Goal: Task Accomplishment & Management: Manage account settings

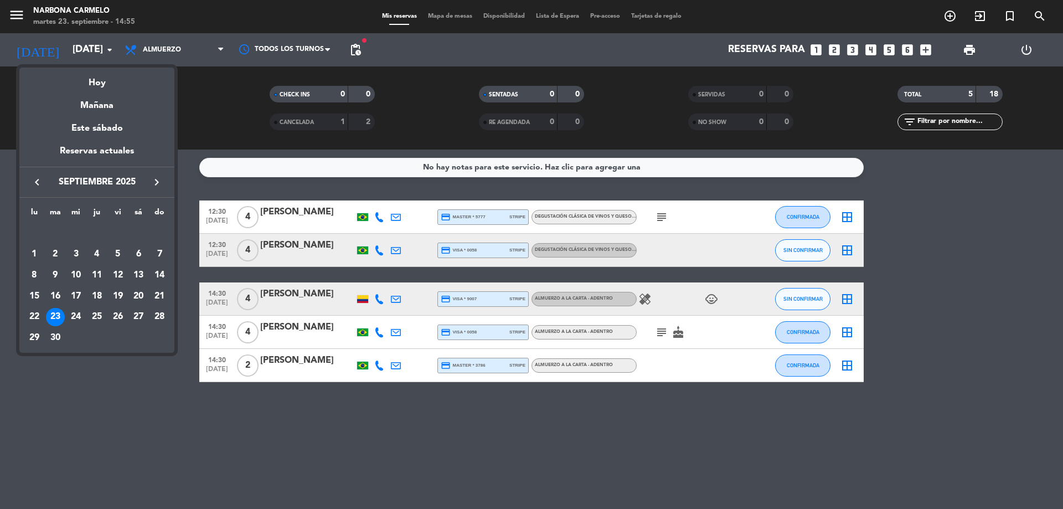
click at [156, 187] on icon "keyboard_arrow_right" at bounding box center [156, 182] width 13 height 13
click at [147, 188] on button "keyboard_arrow_right" at bounding box center [157, 182] width 20 height 14
click at [166, 225] on td "2" at bounding box center [159, 233] width 21 height 21
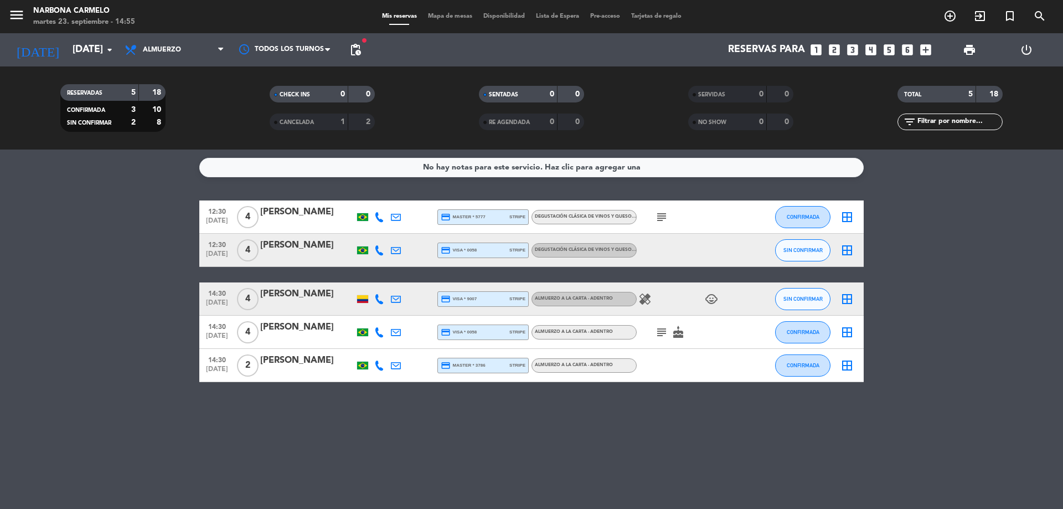
type input "[DATE]"
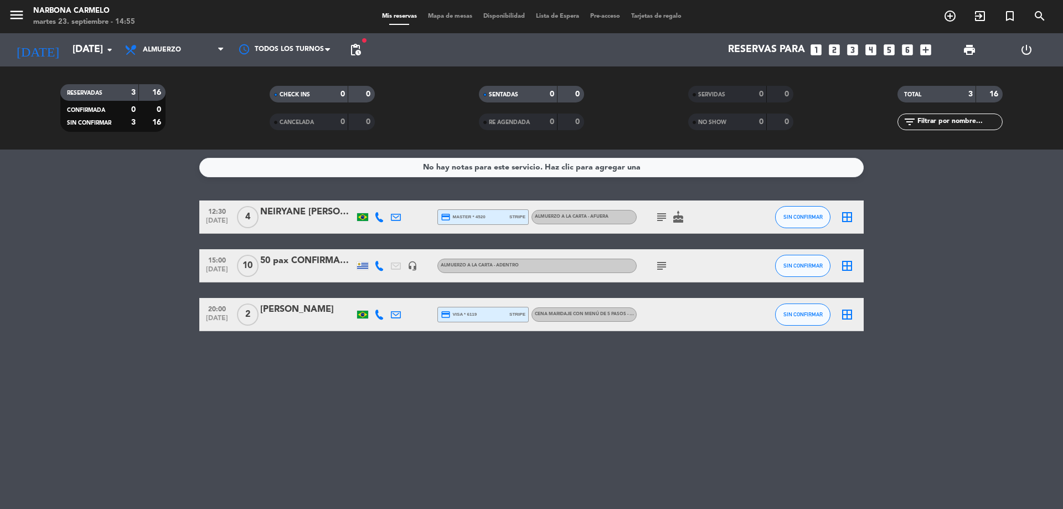
click at [499, 171] on div "No hay notas para este servicio. Haz clic para agregar una" at bounding box center [532, 167] width 218 height 13
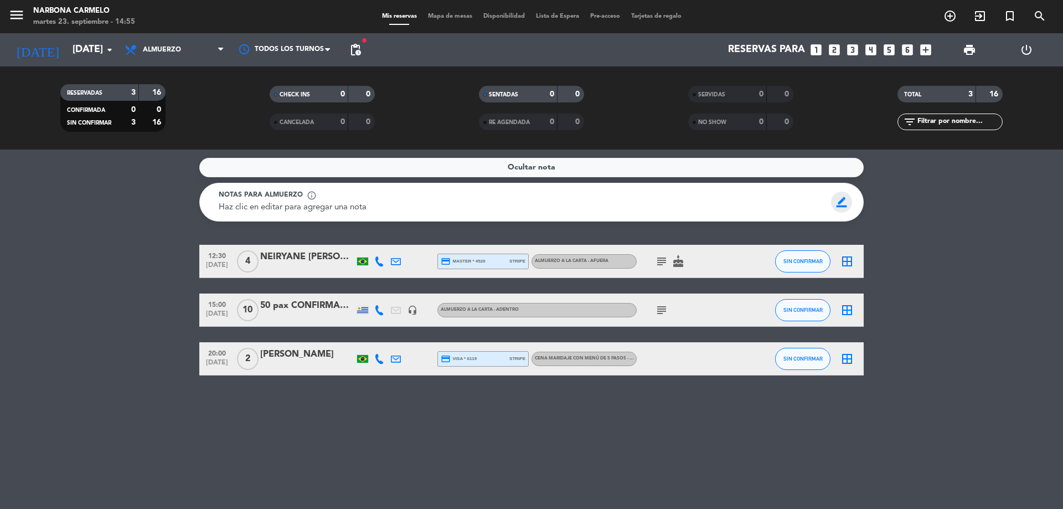
click at [846, 200] on span "border_color" at bounding box center [842, 202] width 22 height 21
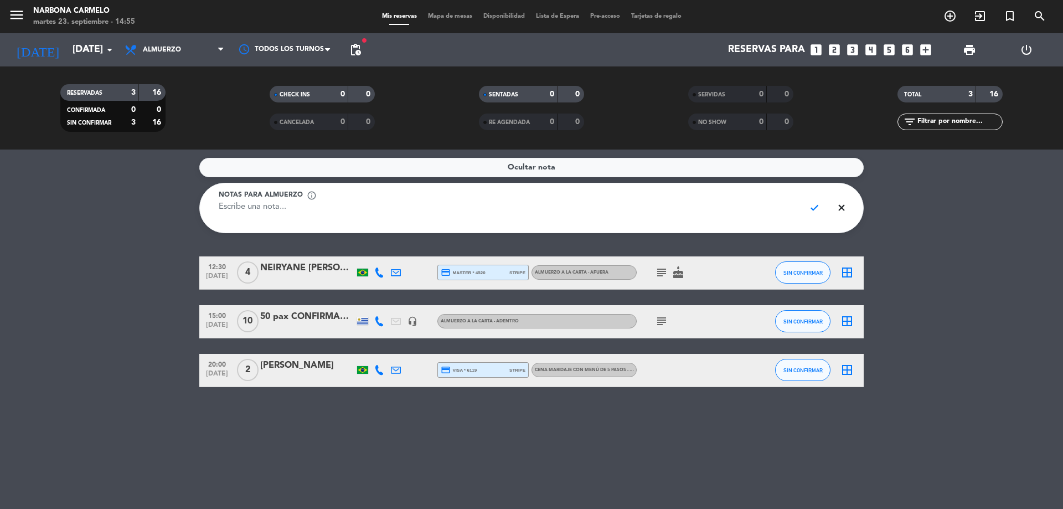
click at [340, 217] on textarea at bounding box center [508, 213] width 578 height 25
paste textarea "CONFIRMADO GRUPO ALFA ROMEO - 30 PAX - ALMUERZO - USD 75 final . Pedir Gaseosas…"
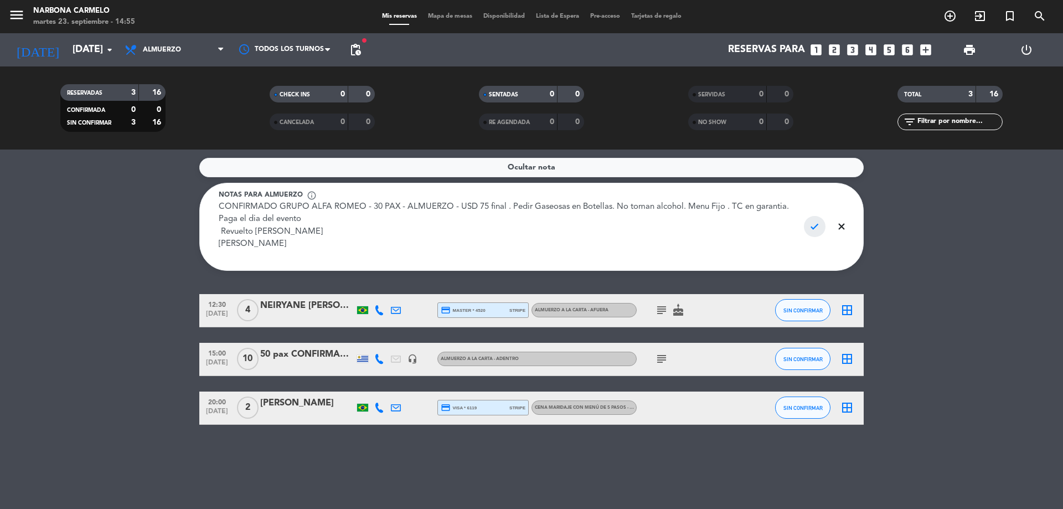
type textarea "CONFIRMADO GRUPO ALFA ROMEO - 30 PAX - ALMUERZO - USD 75 final . Pedir Gaseosas…"
click at [816, 220] on span "check" at bounding box center [815, 226] width 22 height 21
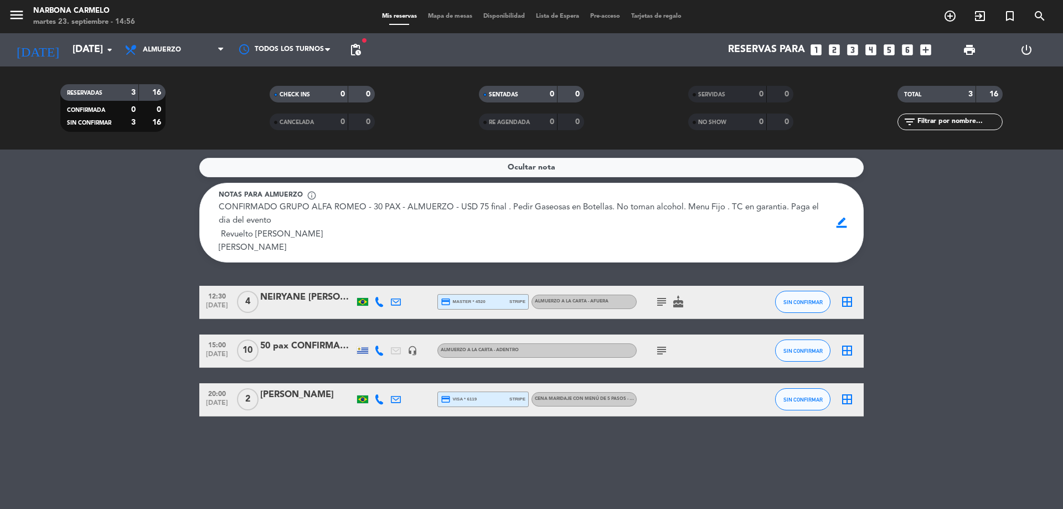
click at [657, 309] on icon "subject" at bounding box center [661, 301] width 13 height 13
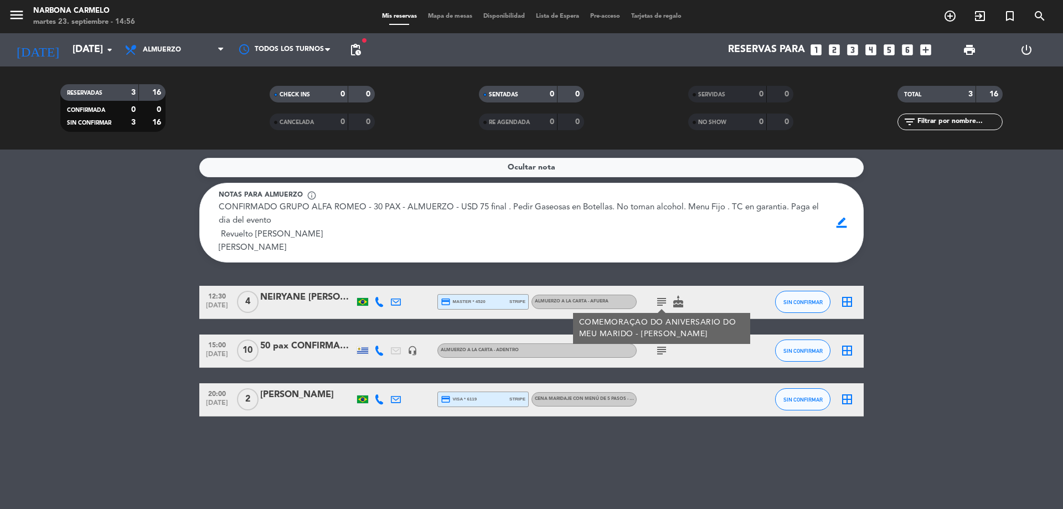
click at [359, 43] on span "pending_actions" at bounding box center [356, 50] width 22 height 22
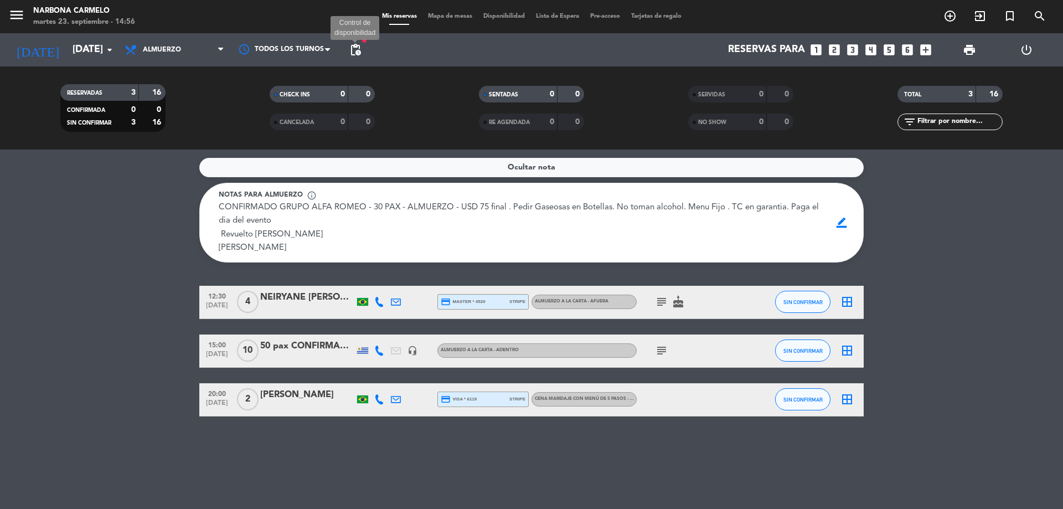
click at [356, 53] on span "pending_actions" at bounding box center [355, 49] width 13 height 13
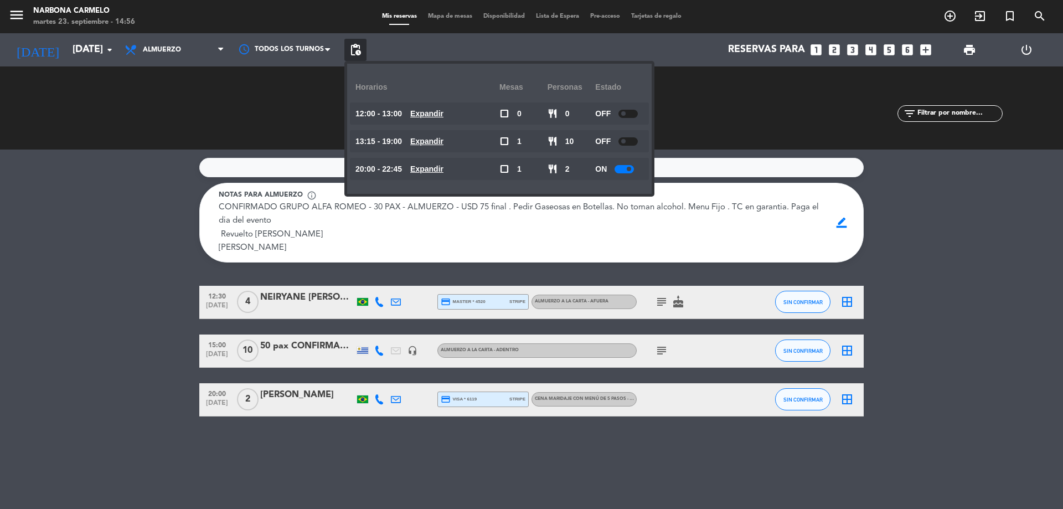
click at [356, 53] on span "pending_actions" at bounding box center [355, 49] width 13 height 13
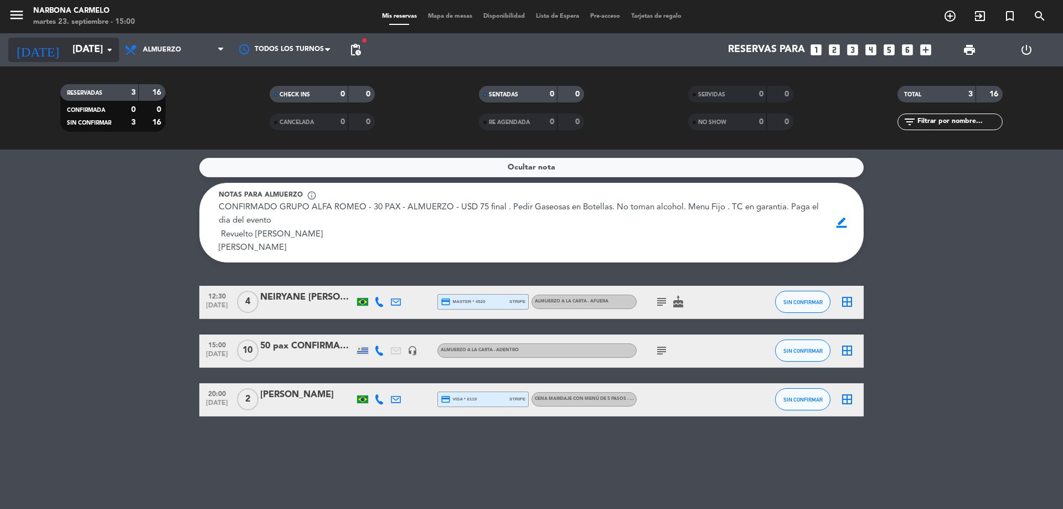
click at [106, 40] on input "[DATE]" at bounding box center [131, 50] width 129 height 22
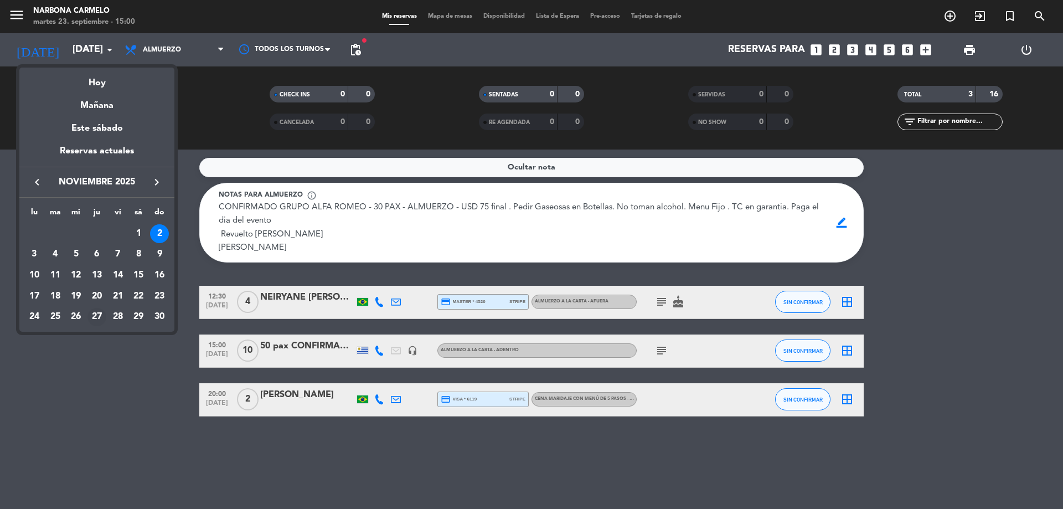
click at [102, 316] on div "27" at bounding box center [97, 317] width 19 height 19
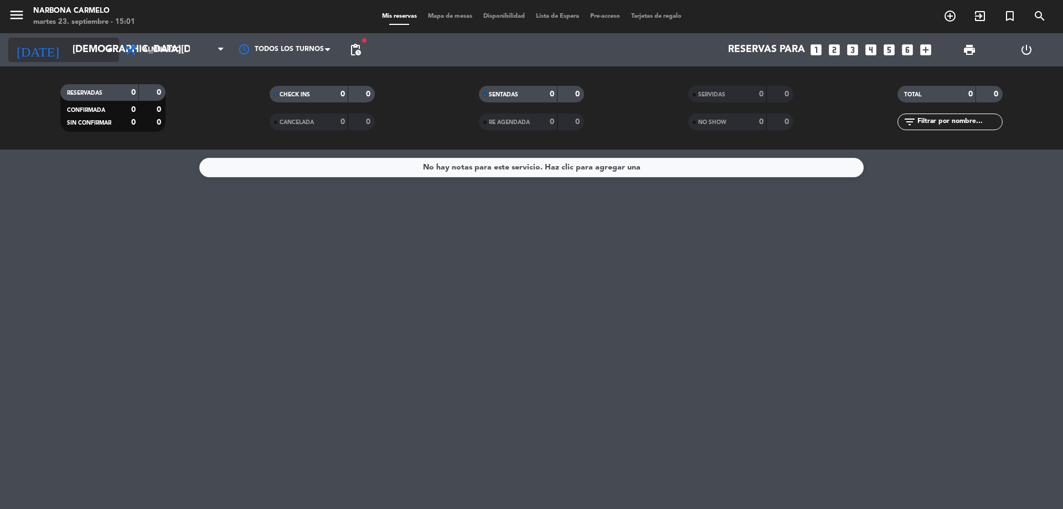
click at [83, 59] on input "[DEMOGRAPHIC_DATA][DATE]" at bounding box center [131, 50] width 129 height 22
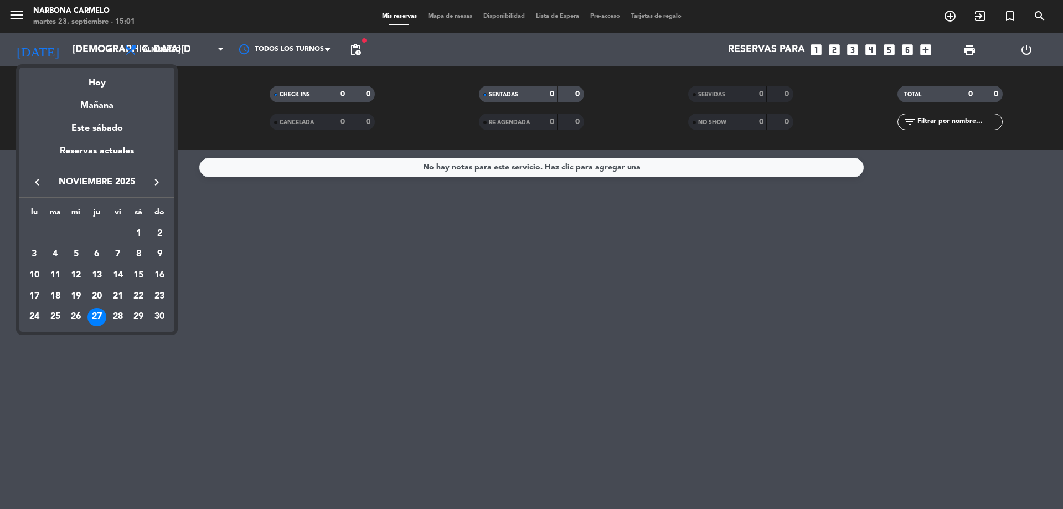
click at [116, 328] on div "lu ma mi ju vi sá do [DATE] 2 3 4 5 6 7 8 9 10 11 12 13 14 15 16 17 18 19 20 21…" at bounding box center [96, 265] width 155 height 134
click at [118, 319] on div "28" at bounding box center [118, 317] width 19 height 19
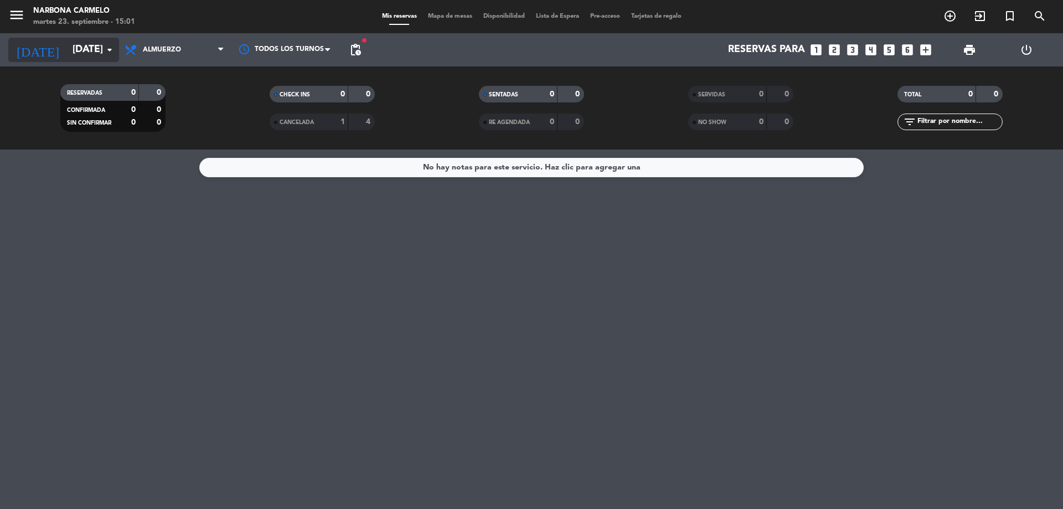
click at [67, 44] on input "[DATE]" at bounding box center [131, 50] width 129 height 22
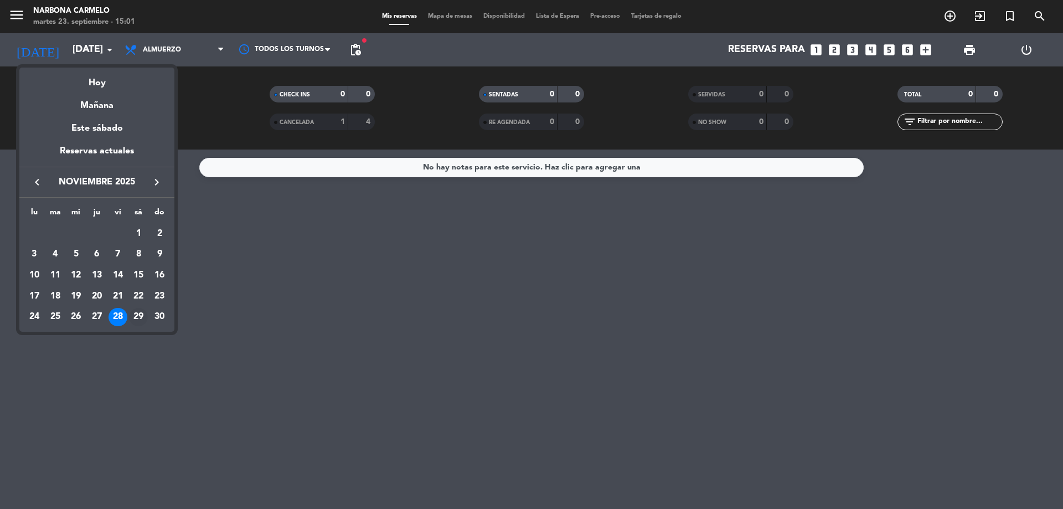
click at [138, 310] on div "29" at bounding box center [138, 317] width 19 height 19
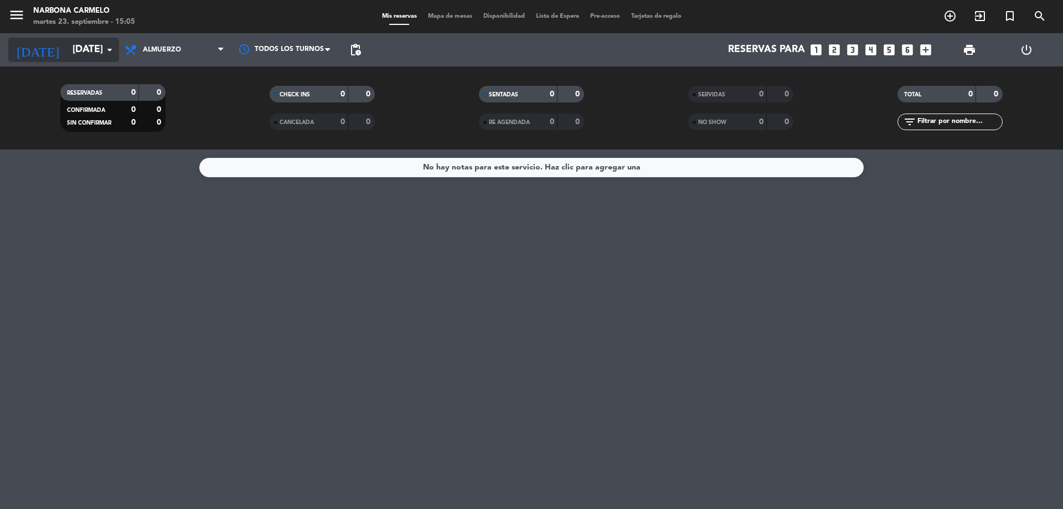
click at [102, 40] on input "[DATE]" at bounding box center [131, 50] width 129 height 22
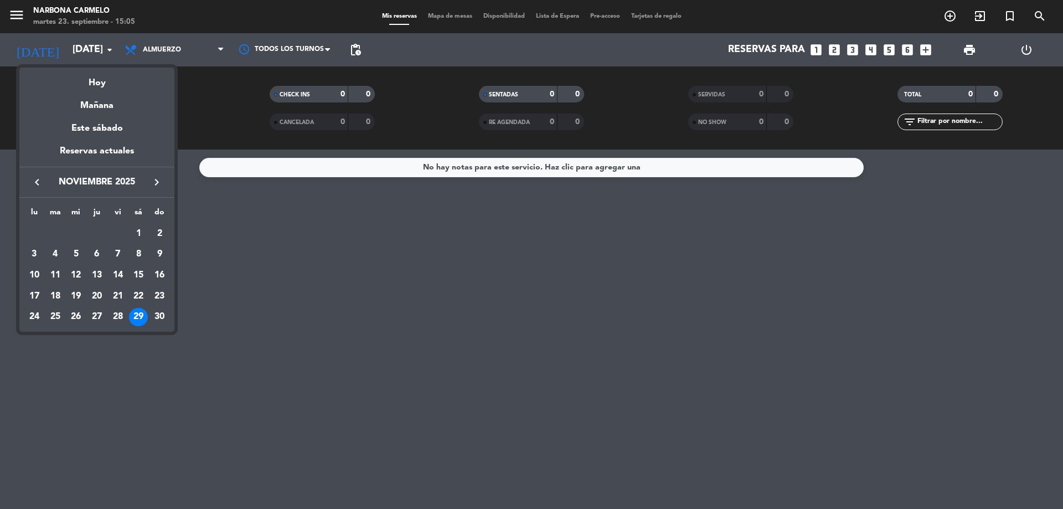
click at [155, 185] on icon "keyboard_arrow_right" at bounding box center [156, 182] width 13 height 13
click at [34, 183] on icon "keyboard_arrow_left" at bounding box center [36, 182] width 13 height 13
click at [80, 275] on div "8" at bounding box center [75, 275] width 19 height 19
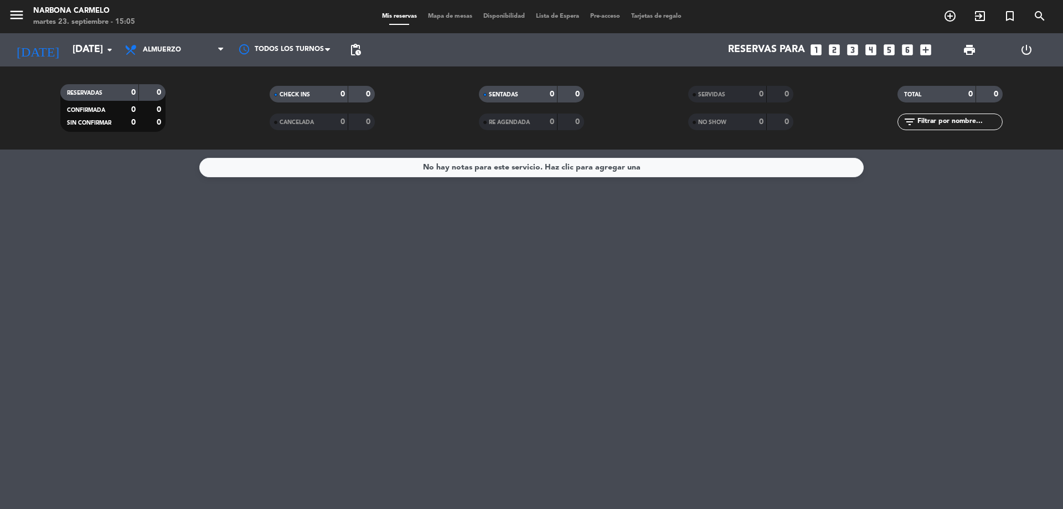
type input "[DATE]"
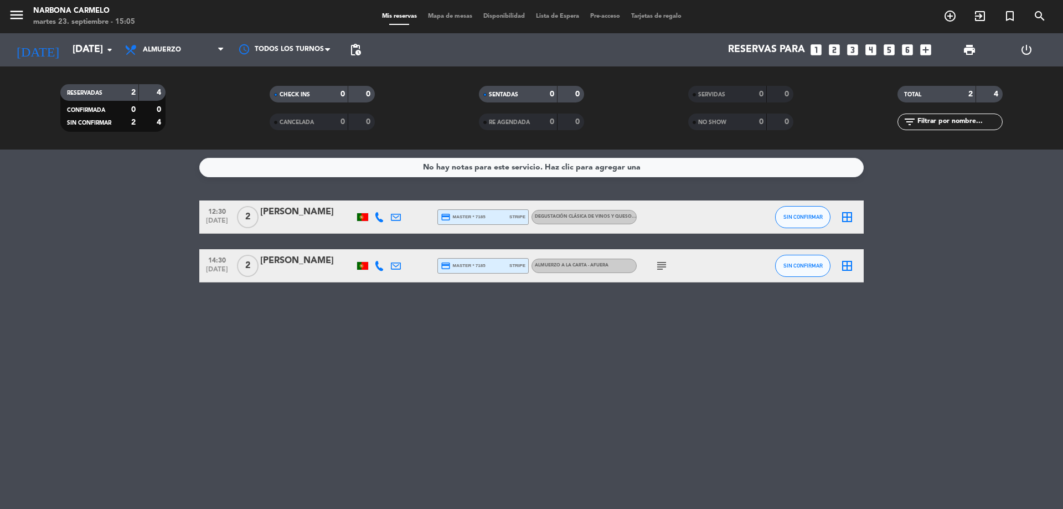
click at [656, 262] on icon "subject" at bounding box center [661, 265] width 13 height 13
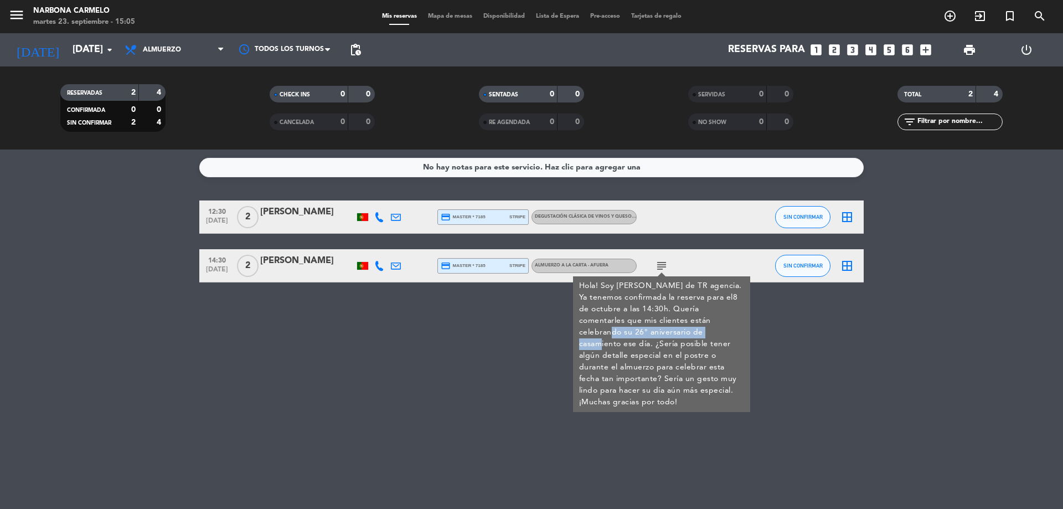
drag, startPoint x: 721, startPoint y: 320, endPoint x: 678, endPoint y: 335, distance: 45.0
click at [678, 335] on div "Hola! Soy [PERSON_NAME] de TR agencia. Ya tenemos confirmada la reserva para el…" at bounding box center [662, 344] width 166 height 128
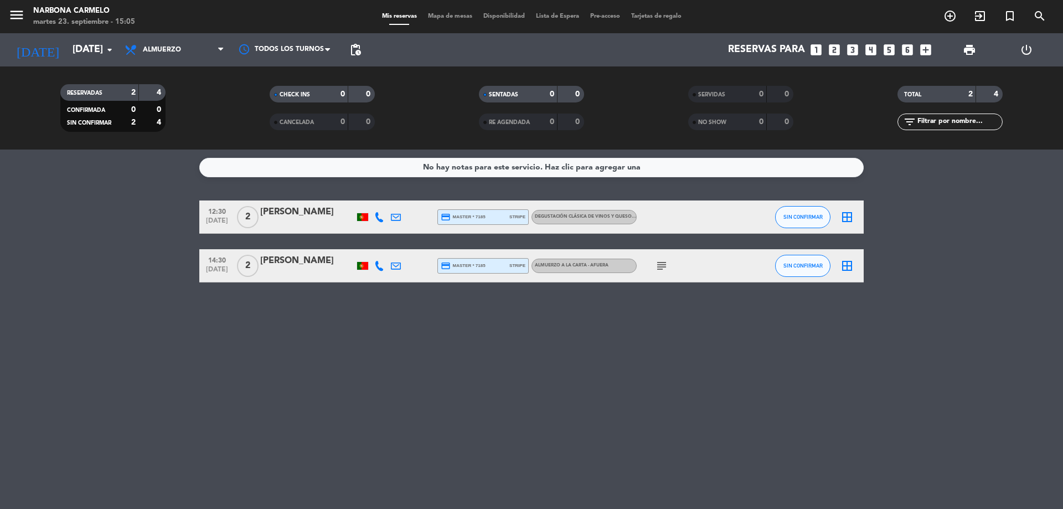
click at [667, 268] on icon "subject" at bounding box center [661, 265] width 13 height 13
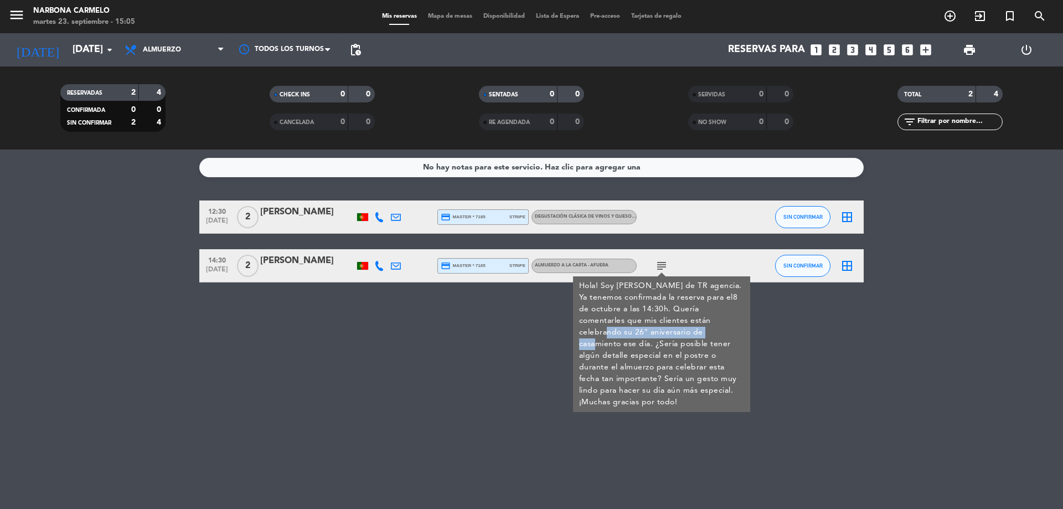
drag, startPoint x: 717, startPoint y: 318, endPoint x: 675, endPoint y: 332, distance: 44.8
click at [675, 332] on div "Hola! Soy [PERSON_NAME] de TR agencia. Ya tenemos confirmada la reserva para el…" at bounding box center [662, 344] width 166 height 128
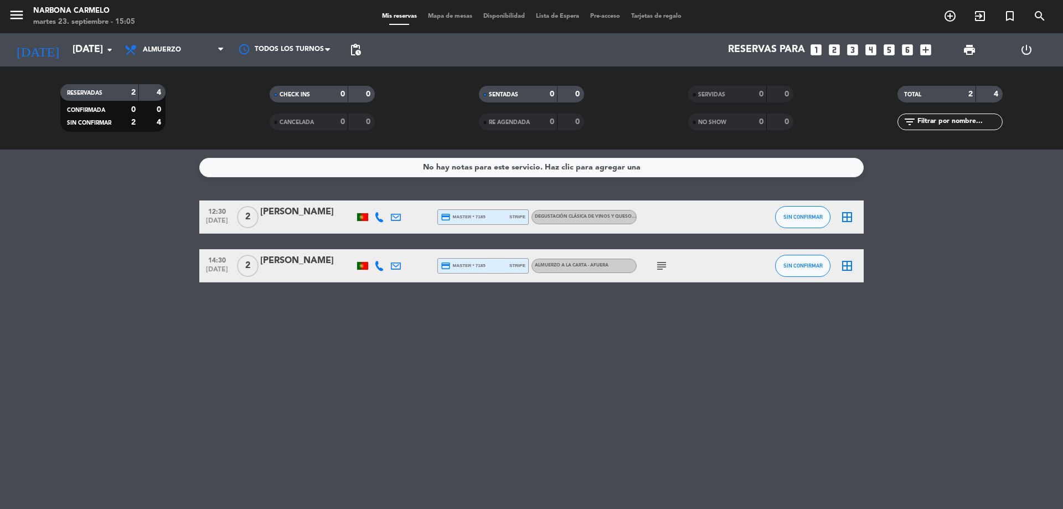
click at [667, 269] on icon "subject" at bounding box center [661, 265] width 13 height 13
